Goal: Information Seeking & Learning: Compare options

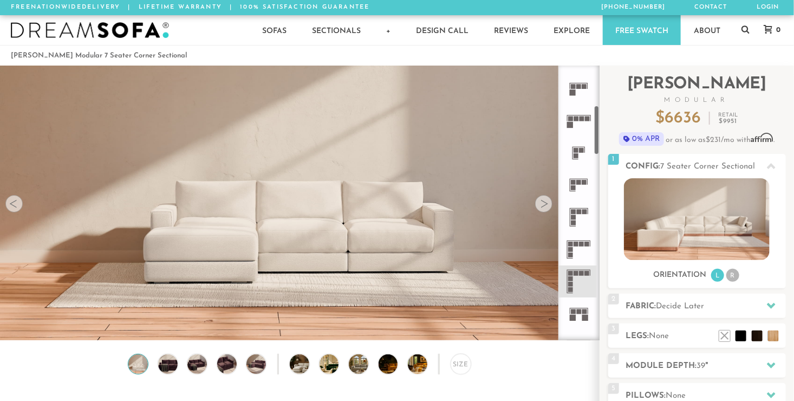
scroll to position [219, 0]
click at [570, 280] on icon at bounding box center [579, 281] width 32 height 32
click at [547, 209] on div at bounding box center [543, 203] width 17 height 17
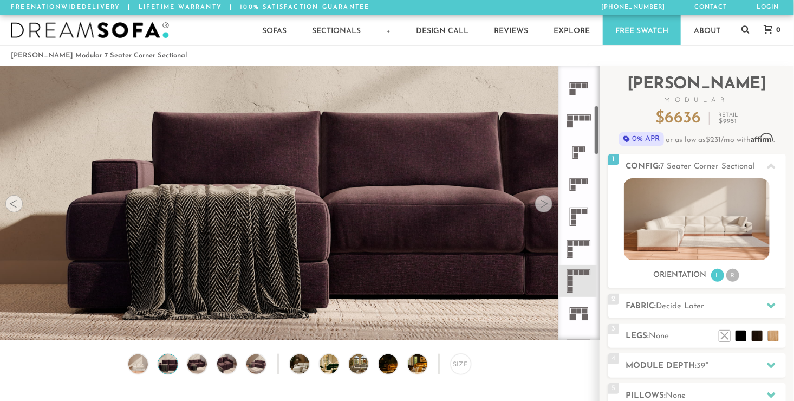
click at [574, 274] on rect at bounding box center [576, 272] width 5 height 5
click at [19, 209] on div at bounding box center [13, 203] width 17 height 17
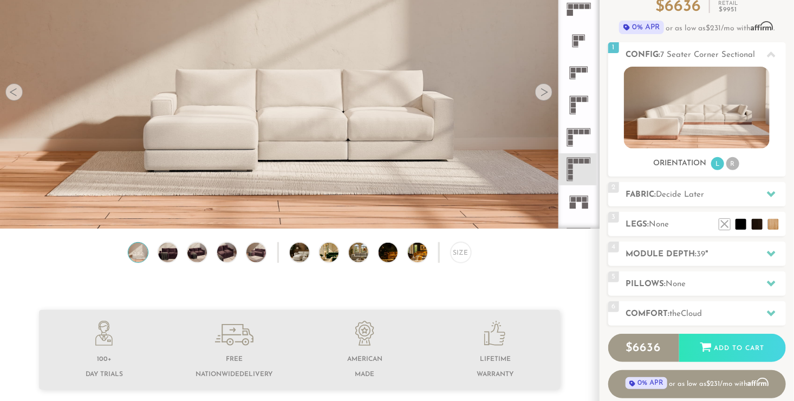
scroll to position [3, 0]
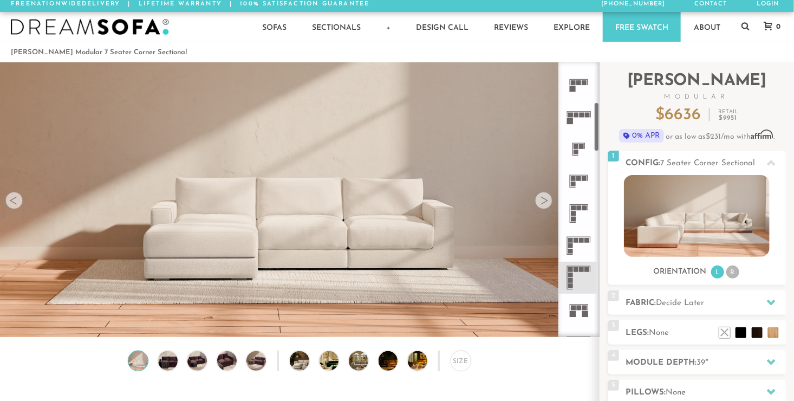
click at [583, 212] on icon at bounding box center [579, 213] width 32 height 32
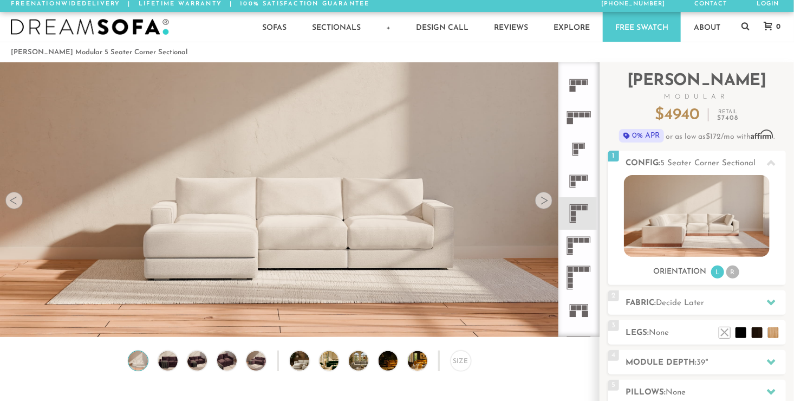
click at [575, 243] on icon at bounding box center [579, 246] width 32 height 32
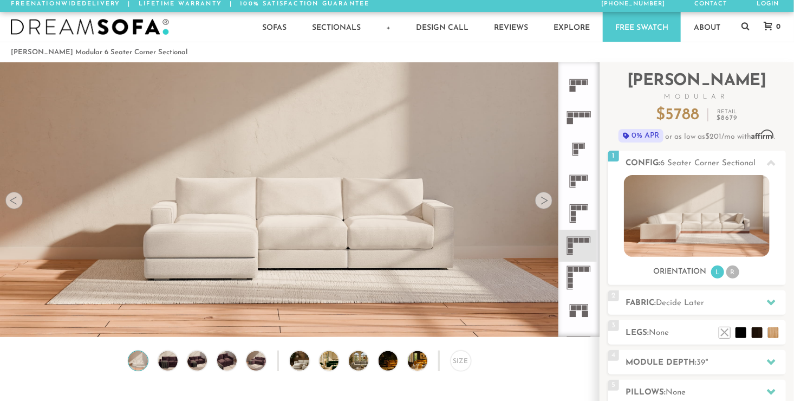
click at [573, 268] on rect at bounding box center [570, 269] width 5 height 5
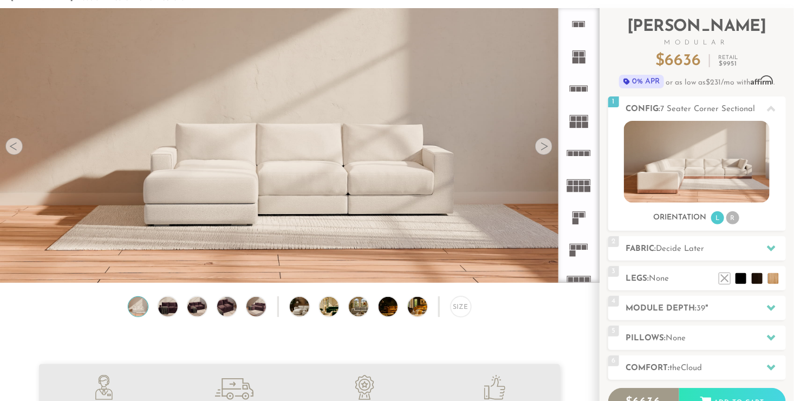
click at [582, 188] on rect at bounding box center [582, 189] width 5 height 6
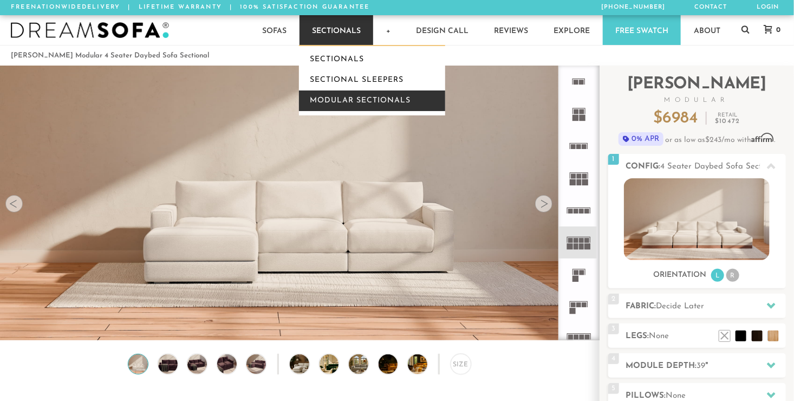
click at [339, 99] on link "Modular Sectionals" at bounding box center [372, 100] width 146 height 21
